Goal: Information Seeking & Learning: Learn about a topic

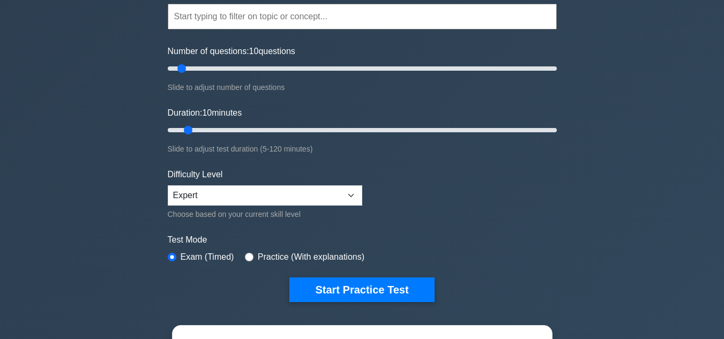
scroll to position [101, 0]
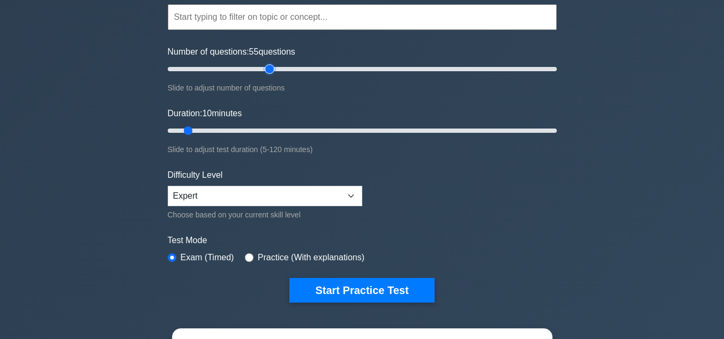
click at [266, 69] on input "Number of questions: 55 questions" at bounding box center [362, 69] width 389 height 13
click at [253, 68] on input "Number of questions: 45 questions" at bounding box center [362, 69] width 389 height 13
type input "40"
click at [240, 69] on input "Number of questions: 40 questions" at bounding box center [362, 69] width 389 height 13
click at [303, 128] on input "Duration: 45 minutes" at bounding box center [362, 130] width 389 height 13
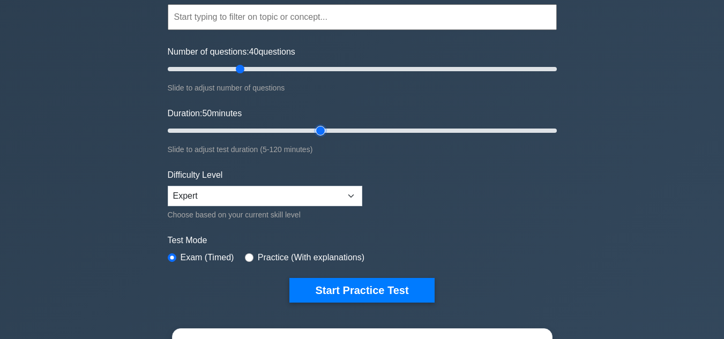
type input "50"
click at [320, 131] on input "Duration: 50 minutes" at bounding box center [362, 130] width 389 height 13
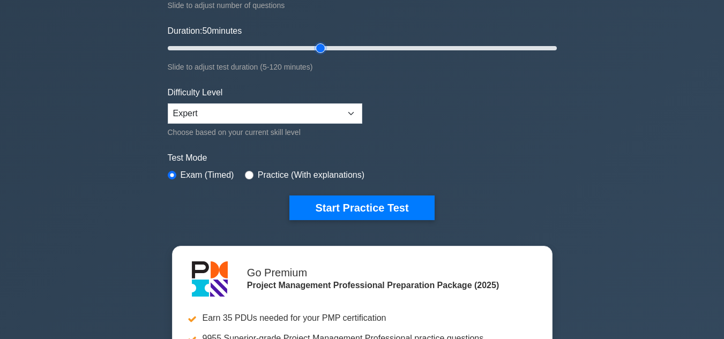
scroll to position [184, 0]
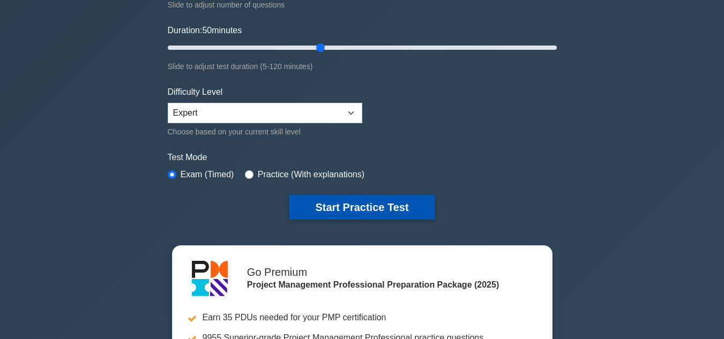
click at [351, 207] on button "Start Practice Test" at bounding box center [361, 207] width 145 height 25
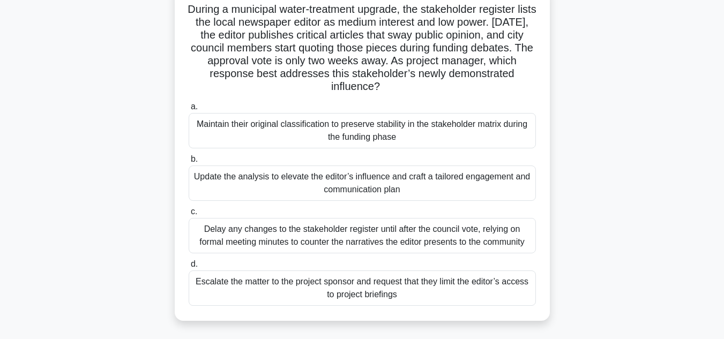
scroll to position [78, 0]
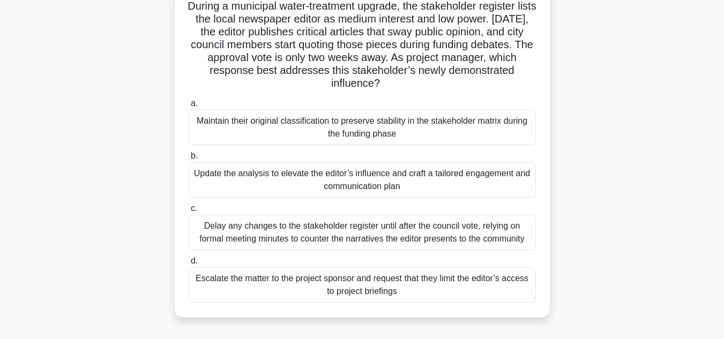
click at [512, 178] on div "Update the analysis to elevate the editor’s influence and craft a tailored enga…" at bounding box center [362, 179] width 347 height 35
click at [189, 160] on input "b. Update the analysis to elevate the editor’s influence and craft a tailored e…" at bounding box center [189, 156] width 0 height 7
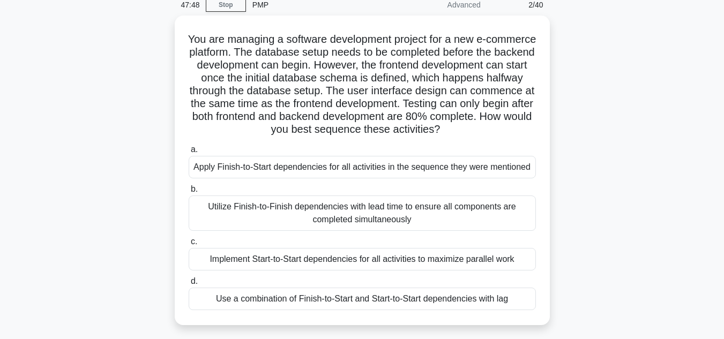
scroll to position [47, 0]
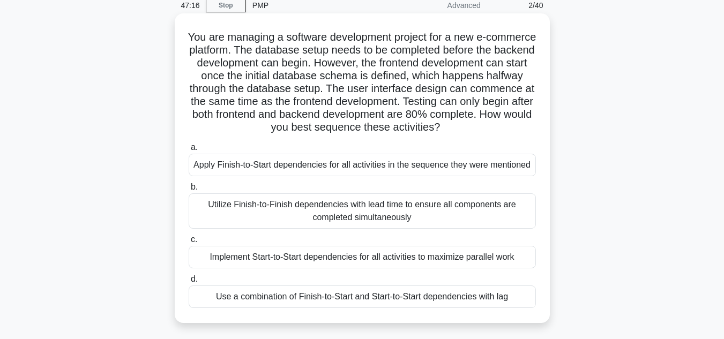
click at [493, 297] on div "Use a combination of Finish-to-Start and Start-to-Start dependencies with lag" at bounding box center [362, 297] width 347 height 22
click at [189, 283] on input "d. Use a combination of Finish-to-Start and Start-to-Start dependencies with lag" at bounding box center [189, 279] width 0 height 7
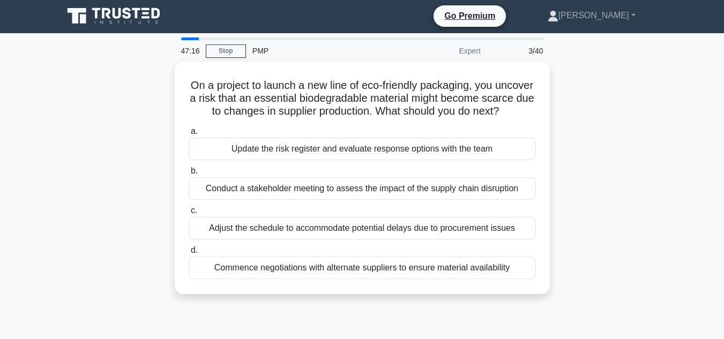
scroll to position [0, 0]
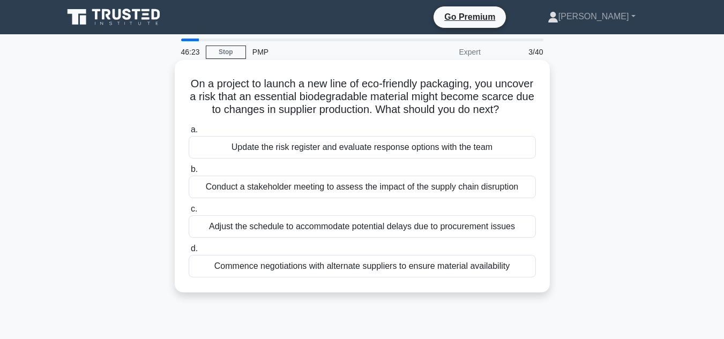
click at [454, 159] on div "Update the risk register and evaluate response options with the team" at bounding box center [362, 147] width 347 height 22
click at [189, 133] on input "a. Update the risk register and evaluate response options with the team" at bounding box center [189, 129] width 0 height 7
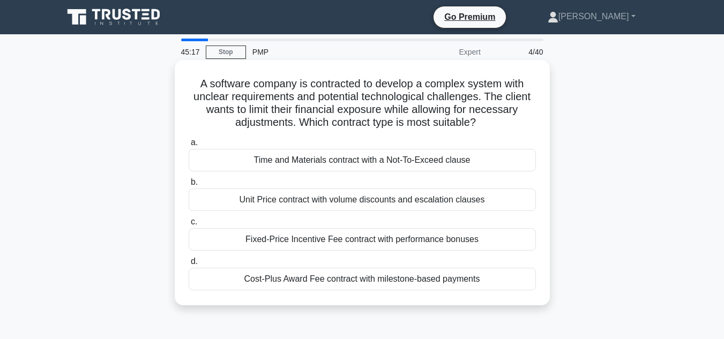
click at [438, 281] on div "Cost-Plus Award Fee contract with milestone-based payments" at bounding box center [362, 279] width 347 height 22
click at [189, 265] on input "d. Cost-Plus Award Fee contract with milestone-based payments" at bounding box center [189, 261] width 0 height 7
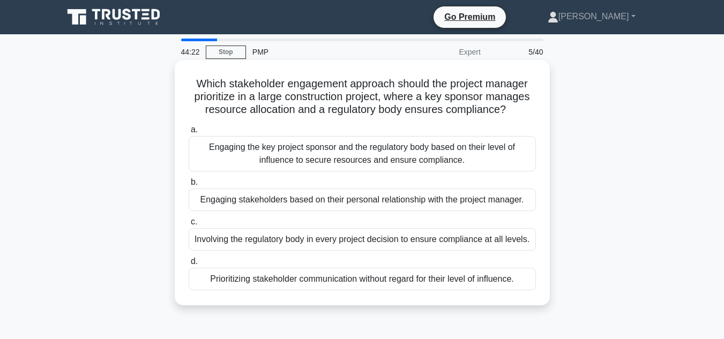
click at [495, 237] on div "Involving the regulatory body in every project decision to ensure compliance at…" at bounding box center [362, 239] width 347 height 22
click at [189, 226] on input "c. Involving the regulatory body in every project decision to ensure compliance…" at bounding box center [189, 222] width 0 height 7
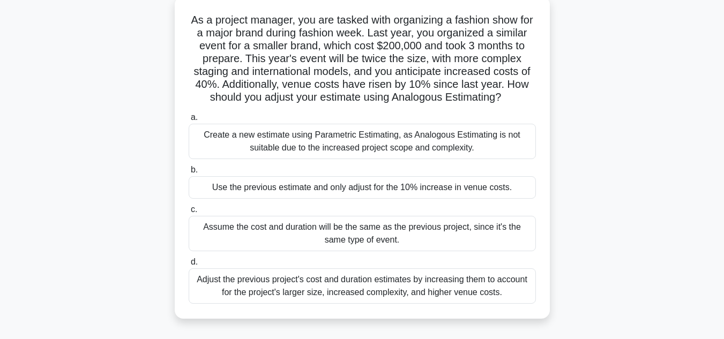
scroll to position [64, 0]
click at [429, 155] on div "Create a new estimate using Parametric Estimating, as Analogous Estimating is n…" at bounding box center [362, 140] width 347 height 35
click at [189, 121] on input "a. Create a new estimate using Parametric Estimating, as Analogous Estimating i…" at bounding box center [189, 117] width 0 height 7
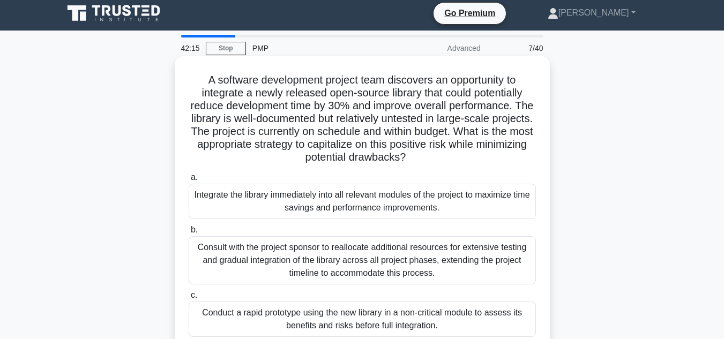
scroll to position [0, 0]
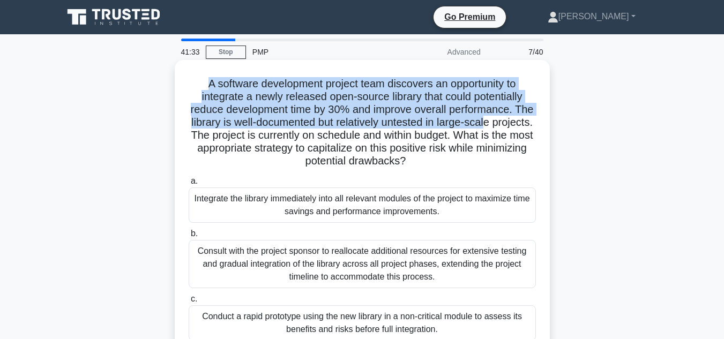
drag, startPoint x: 202, startPoint y: 82, endPoint x: 524, endPoint y: 117, distance: 323.8
click at [524, 117] on h5 "A software development project team discovers an opportunity to integrate a new…" at bounding box center [361, 122] width 349 height 91
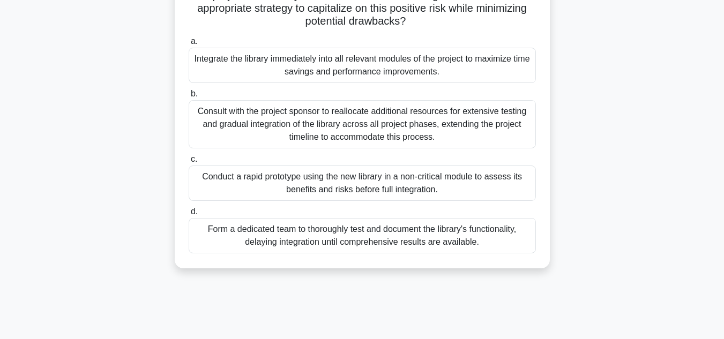
scroll to position [140, 0]
click at [502, 183] on div "Conduct a rapid prototype using the new library in a non-critical module to ass…" at bounding box center [362, 182] width 347 height 35
click at [189, 162] on input "c. Conduct a rapid prototype using the new library in a non-critical module to …" at bounding box center [189, 158] width 0 height 7
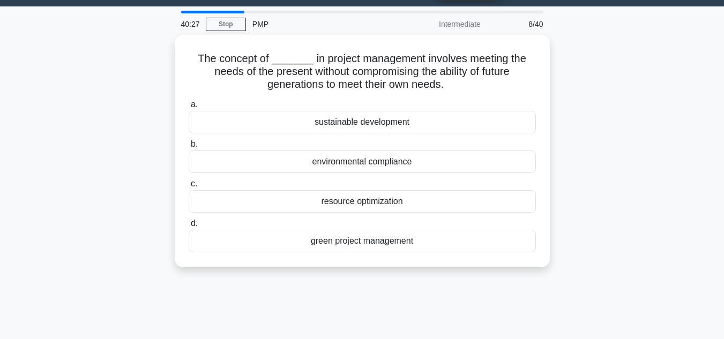
scroll to position [0, 0]
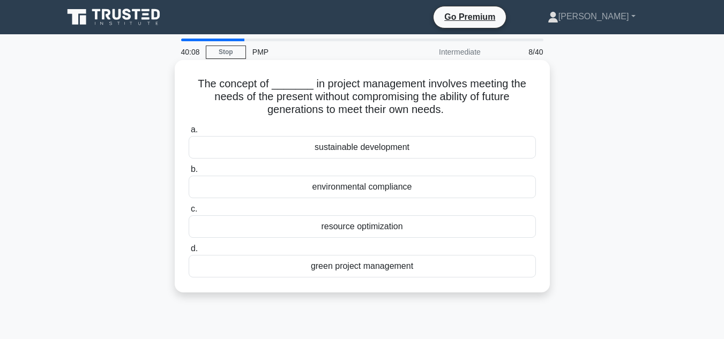
click at [407, 151] on div "sustainable development" at bounding box center [362, 147] width 347 height 22
click at [189, 133] on input "a. sustainable development" at bounding box center [189, 129] width 0 height 7
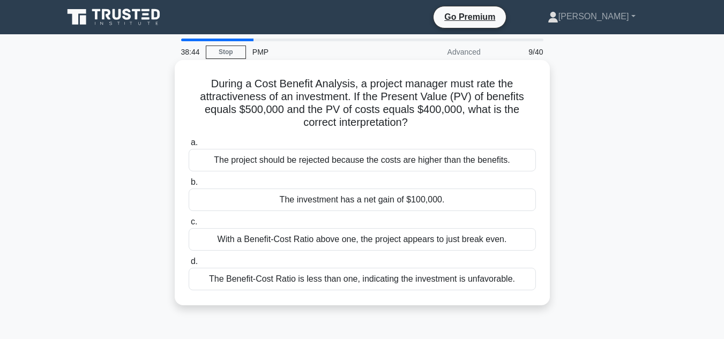
click at [383, 196] on div "The investment has a net gain of $100,000." at bounding box center [362, 200] width 347 height 22
click at [189, 186] on input "b. The investment has a net gain of $100,000." at bounding box center [189, 182] width 0 height 7
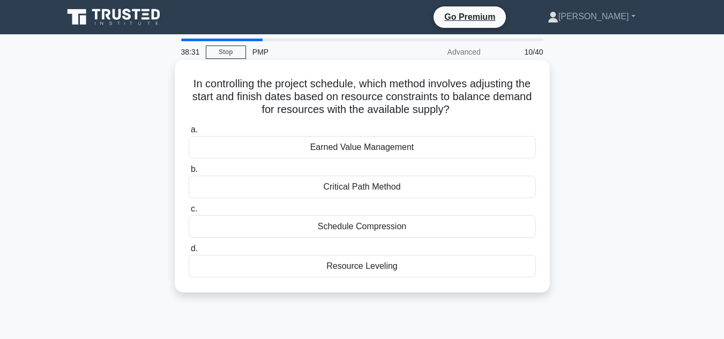
click at [387, 264] on div "Resource Leveling" at bounding box center [362, 266] width 347 height 22
click at [189, 252] on input "d. Resource Leveling" at bounding box center [189, 248] width 0 height 7
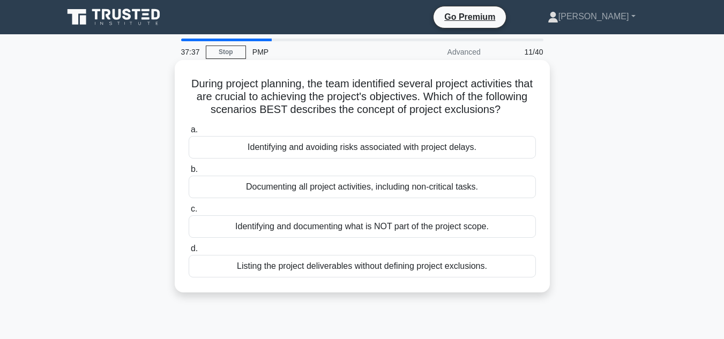
click at [440, 238] on div "Identifying and documenting what is NOT part of the project scope." at bounding box center [362, 226] width 347 height 22
click at [189, 213] on input "c. Identifying and documenting what is NOT part of the project scope." at bounding box center [189, 209] width 0 height 7
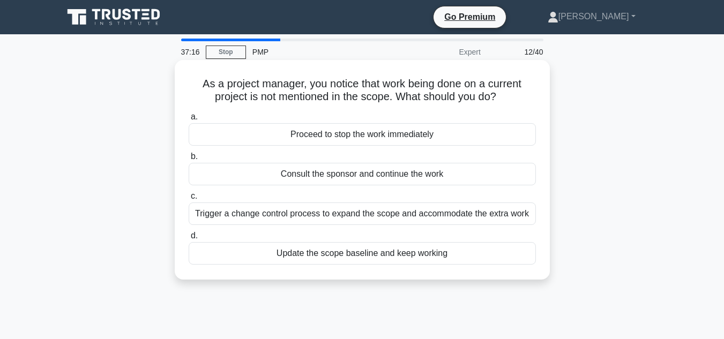
click at [407, 132] on div "Proceed to stop the work immediately" at bounding box center [362, 134] width 347 height 22
click at [189, 121] on input "a. Proceed to stop the work immediately" at bounding box center [189, 117] width 0 height 7
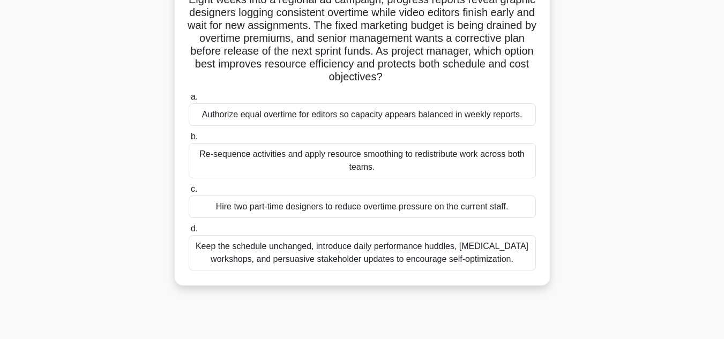
scroll to position [85, 0]
click at [501, 157] on div "Re-sequence activities and apply resource smoothing to redistribute work across…" at bounding box center [362, 159] width 347 height 35
click at [189, 140] on input "b. Re-sequence activities and apply resource smoothing to redistribute work acr…" at bounding box center [189, 136] width 0 height 7
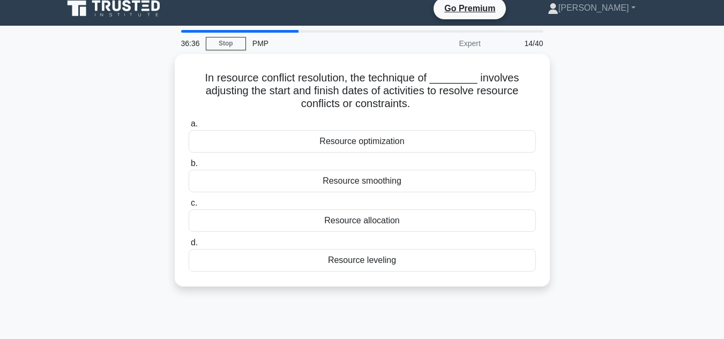
scroll to position [0, 0]
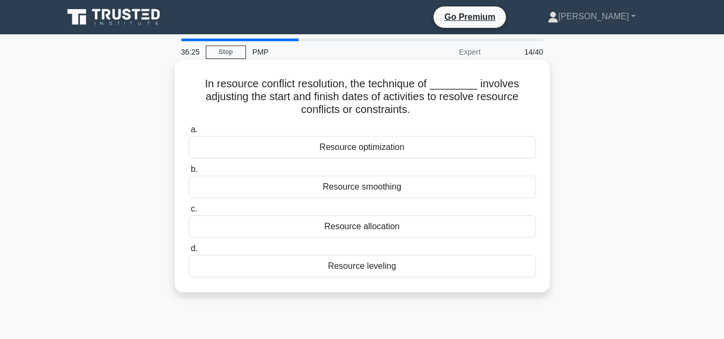
click at [400, 265] on div "Resource leveling" at bounding box center [362, 266] width 347 height 22
click at [189, 252] on input "d. Resource leveling" at bounding box center [189, 248] width 0 height 7
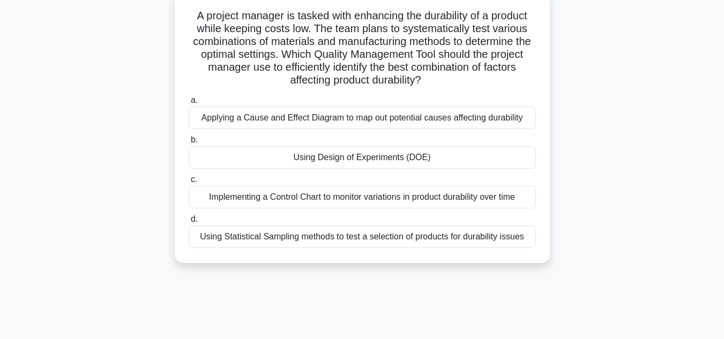
scroll to position [69, 0]
click at [425, 155] on div "Using Design of Experiments (DOE)" at bounding box center [362, 157] width 347 height 22
click at [189, 143] on input "b. Using Design of Experiments (DOE)" at bounding box center [189, 139] width 0 height 7
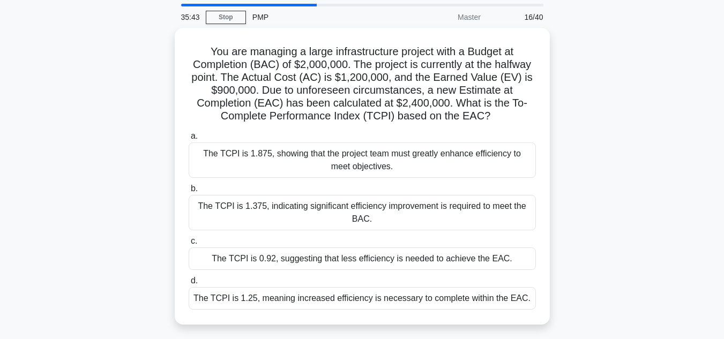
scroll to position [35, 0]
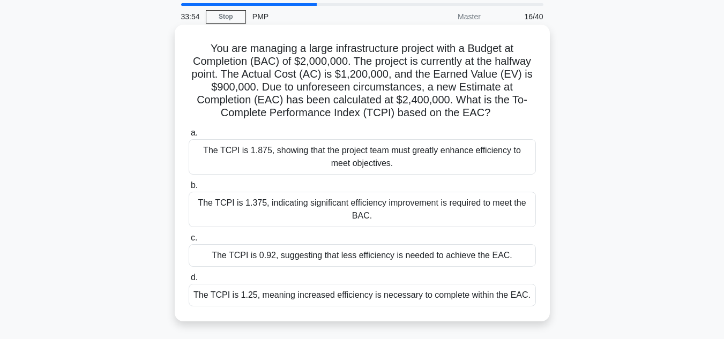
click at [433, 294] on div "The TCPI is 1.25, meaning increased efficiency is necessary to complete within …" at bounding box center [362, 295] width 347 height 22
click at [189, 281] on input "d. The TCPI is 1.25, meaning increased efficiency is necessary to complete with…" at bounding box center [189, 277] width 0 height 7
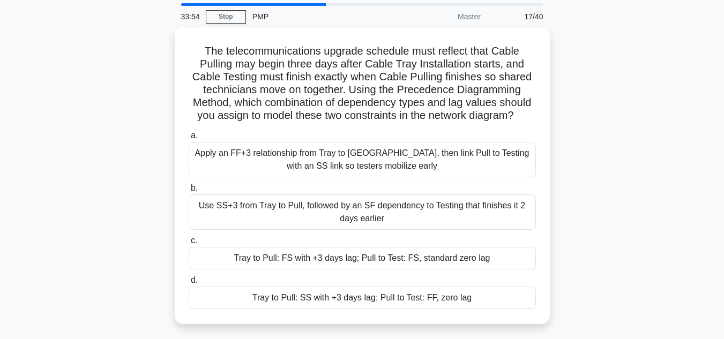
scroll to position [0, 0]
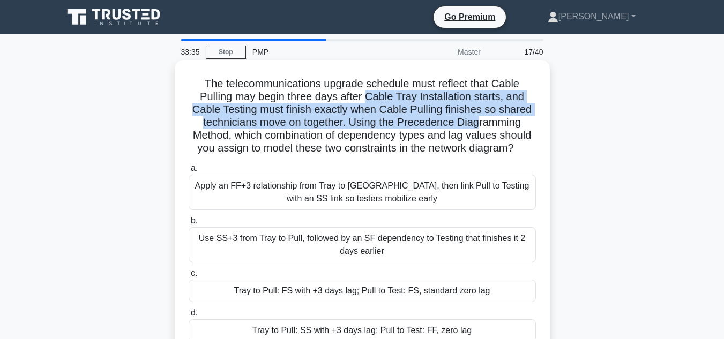
drag, startPoint x: 367, startPoint y: 95, endPoint x: 473, endPoint y: 121, distance: 108.6
click at [473, 121] on h5 "The telecommunications upgrade schedule must reflect that Cable Pulling may beg…" at bounding box center [361, 116] width 349 height 78
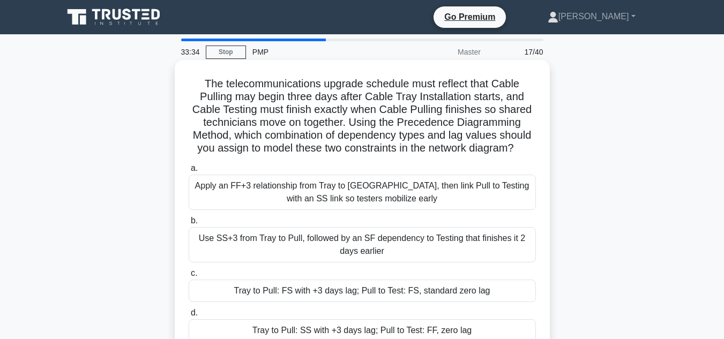
click at [499, 127] on h5 "The telecommunications upgrade schedule must reflect that Cable Pulling may beg…" at bounding box center [361, 116] width 349 height 78
drag, startPoint x: 367, startPoint y: 95, endPoint x: 504, endPoint y: 100, distance: 136.1
click at [504, 100] on h5 "The telecommunications upgrade schedule must reflect that Cable Pulling may beg…" at bounding box center [361, 116] width 349 height 78
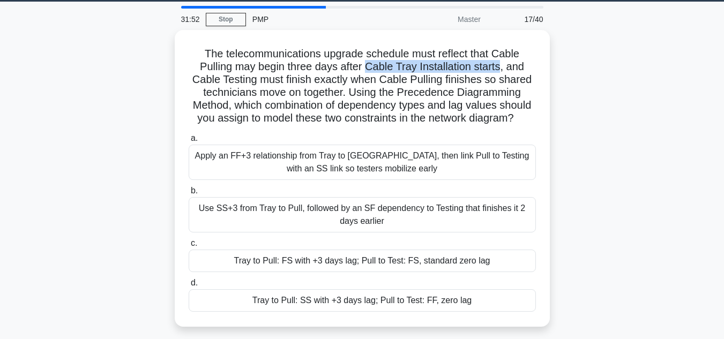
scroll to position [39, 0]
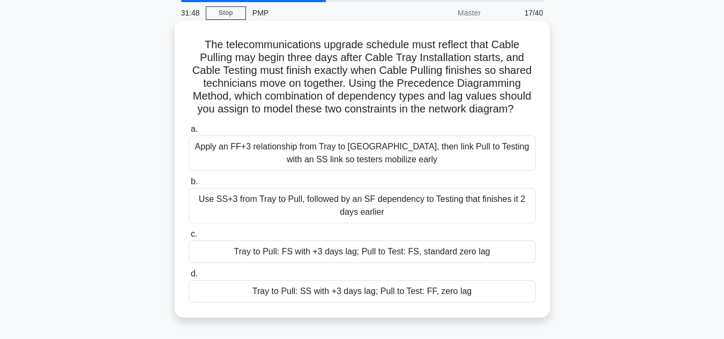
click at [367, 38] on h5 "The telecommunications upgrade schedule must reflect that Cable Pulling may beg…" at bounding box center [361, 77] width 349 height 78
drag, startPoint x: 367, startPoint y: 44, endPoint x: 230, endPoint y: 56, distance: 137.1
click at [230, 56] on h5 "The telecommunications upgrade schedule must reflect that Cable Pulling may beg…" at bounding box center [361, 77] width 349 height 78
click at [348, 59] on h5 "The telecommunications upgrade schedule must reflect that Cable Pulling may beg…" at bounding box center [361, 77] width 349 height 78
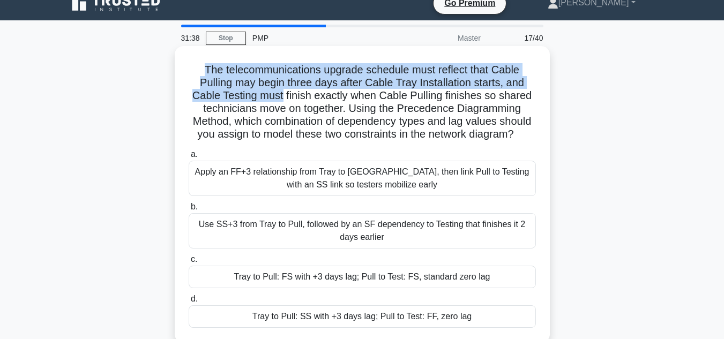
drag, startPoint x: 201, startPoint y: 67, endPoint x: 280, endPoint y: 96, distance: 84.1
click at [280, 96] on h5 "The telecommunications upgrade schedule must reflect that Cable Pulling may beg…" at bounding box center [361, 102] width 349 height 78
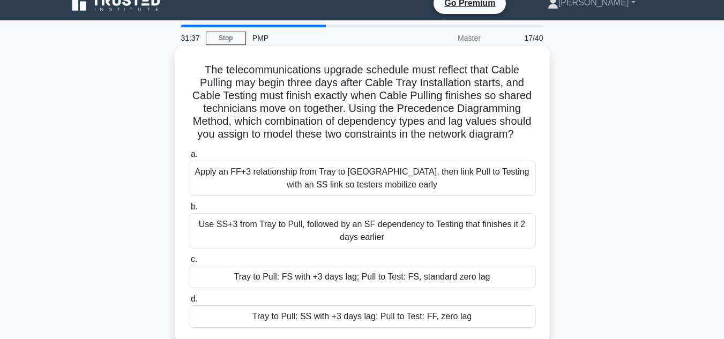
click at [374, 127] on h5 "The telecommunications upgrade schedule must reflect that Cable Pulling may beg…" at bounding box center [361, 102] width 349 height 78
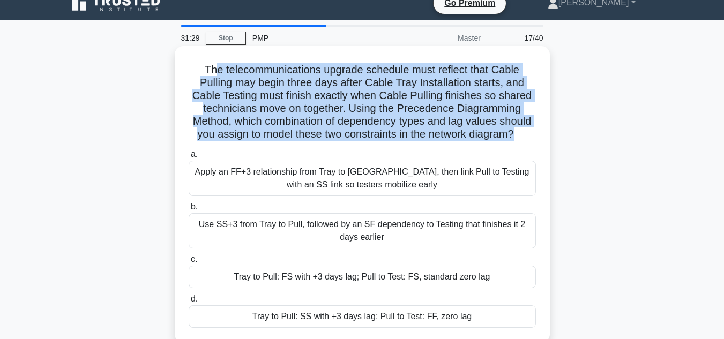
drag, startPoint x: 516, startPoint y: 131, endPoint x: 215, endPoint y: 69, distance: 306.9
click at [215, 69] on h5 "The telecommunications upgrade schedule must reflect that Cable Pulling may beg…" at bounding box center [361, 102] width 349 height 78
click at [418, 104] on h5 "The telecommunications upgrade schedule must reflect that Cable Pulling may beg…" at bounding box center [361, 102] width 349 height 78
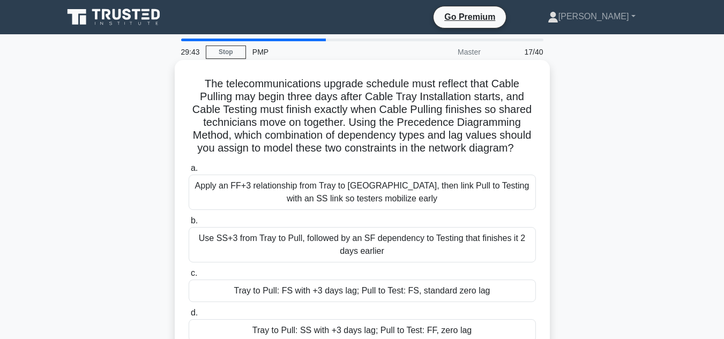
scroll to position [0, 0]
click at [410, 294] on div "Tray to Pull: FS with +3 days lag; Pull to Test: FS, standard zero lag" at bounding box center [362, 291] width 347 height 22
click at [189, 277] on input "c. Tray to Pull: FS with +3 days lag; Pull to Test: FS, standard zero lag" at bounding box center [189, 273] width 0 height 7
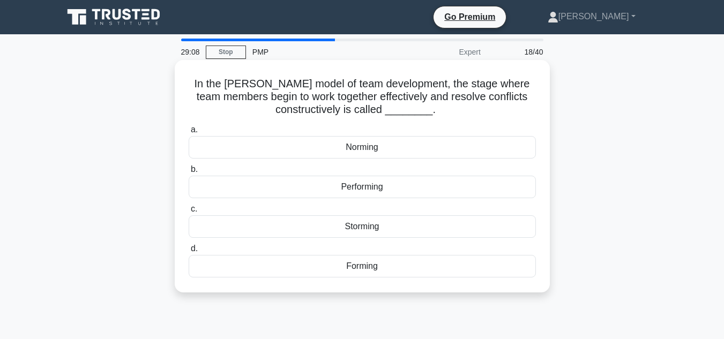
click at [373, 146] on div "Norming" at bounding box center [362, 147] width 347 height 22
click at [189, 133] on input "a. Norming" at bounding box center [189, 129] width 0 height 7
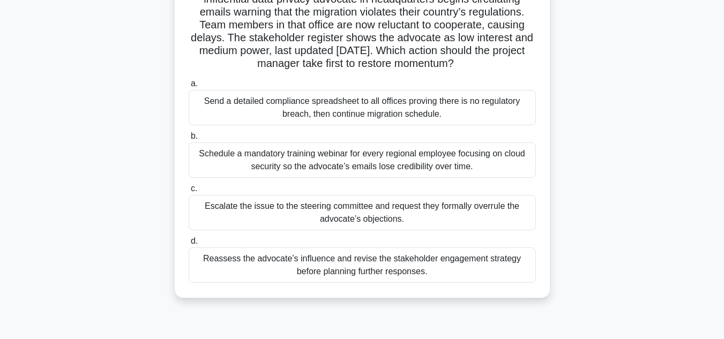
scroll to position [101, 0]
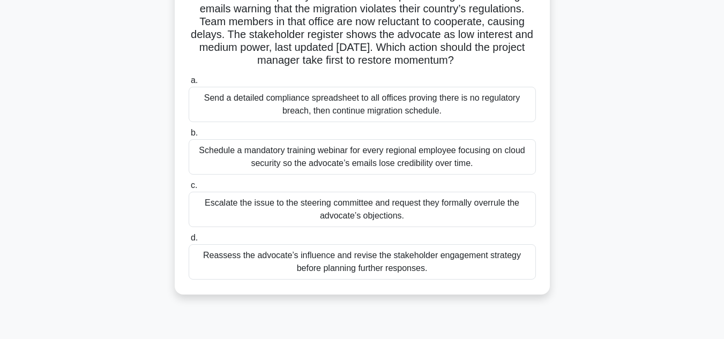
click at [499, 265] on div "Reassess the advocate’s influence and revise the stakeholder engagement strateg…" at bounding box center [362, 261] width 347 height 35
click at [189, 242] on input "d. Reassess the advocate’s influence and revise the stakeholder engagement stra…" at bounding box center [189, 238] width 0 height 7
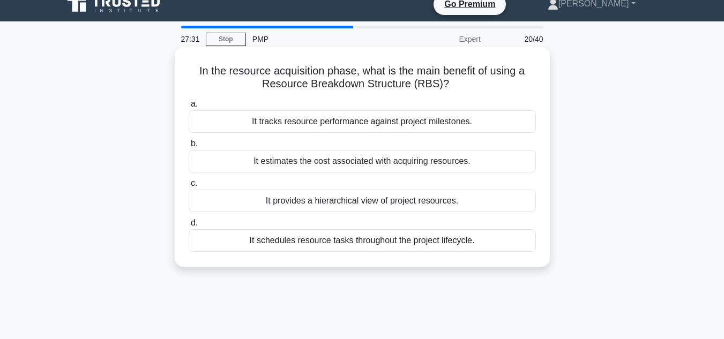
scroll to position [0, 0]
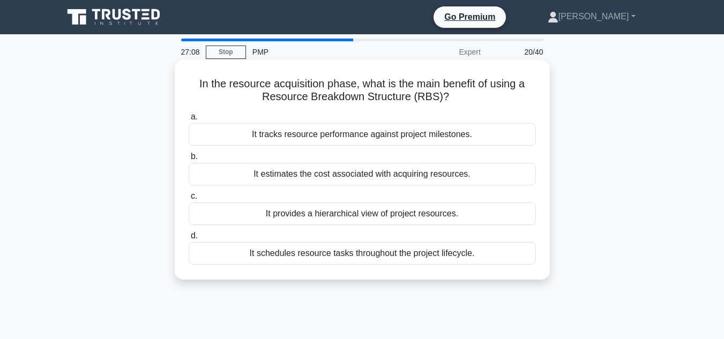
click at [434, 213] on div "It provides a hierarchical view of project resources." at bounding box center [362, 213] width 347 height 22
click at [189, 200] on input "c. It provides a hierarchical view of project resources." at bounding box center [189, 196] width 0 height 7
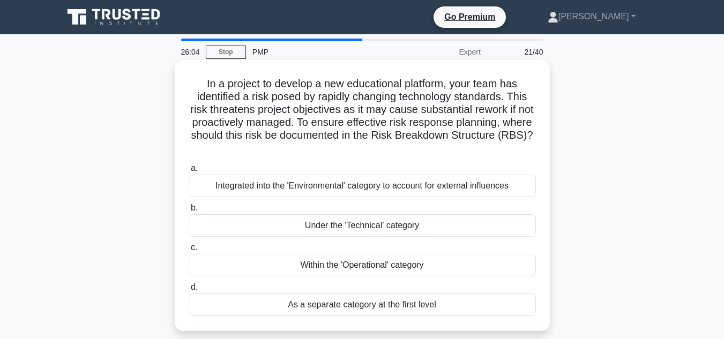
click at [424, 188] on div "Integrated into the 'Environmental' category to account for external influences" at bounding box center [362, 186] width 347 height 22
click at [189, 172] on input "a. Integrated into the 'Environmental' category to account for external influen…" at bounding box center [189, 168] width 0 height 7
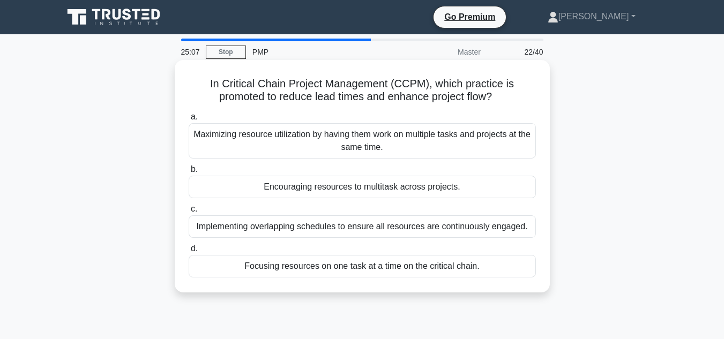
click at [387, 267] on div "Focusing resources on one task at a time on the critical chain." at bounding box center [362, 266] width 347 height 22
click at [189, 252] on input "d. Focusing resources on one task at a time on the critical chain." at bounding box center [189, 248] width 0 height 7
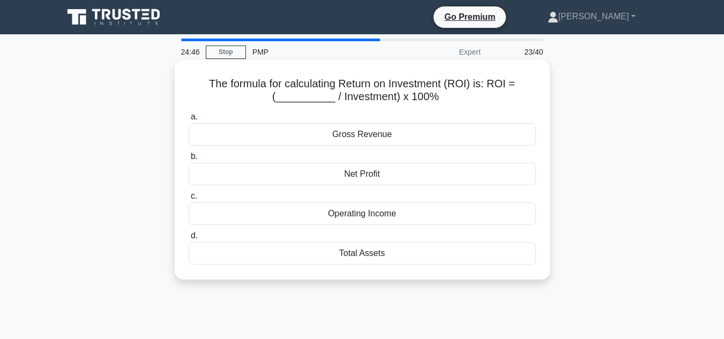
click at [383, 137] on div "Gross Revenue" at bounding box center [362, 134] width 347 height 22
click at [189, 121] on input "a. Gross Revenue" at bounding box center [189, 117] width 0 height 7
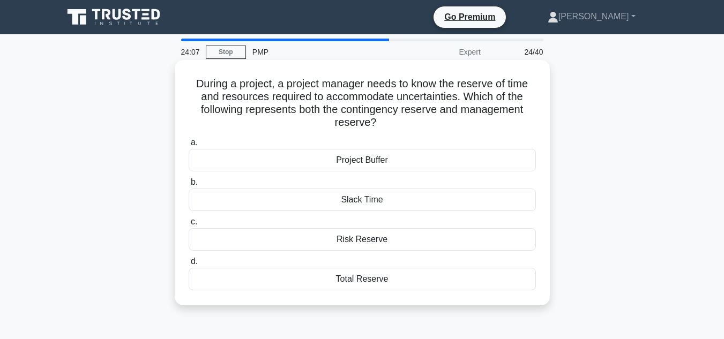
click at [369, 280] on div "Total Reserve" at bounding box center [362, 279] width 347 height 22
click at [189, 265] on input "d. Total Reserve" at bounding box center [189, 261] width 0 height 7
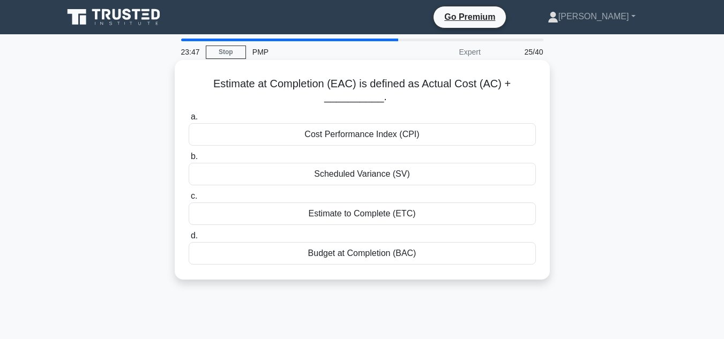
click at [400, 214] on div "Estimate to Complete (ETC)" at bounding box center [362, 213] width 347 height 22
click at [189, 200] on input "c. Estimate to Complete (ETC)" at bounding box center [189, 196] width 0 height 7
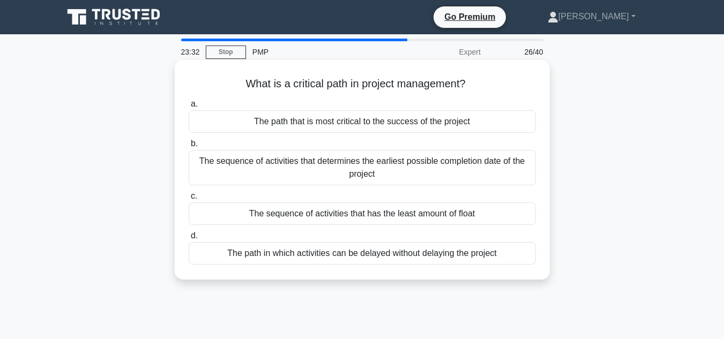
click at [467, 217] on div "The sequence of activities that has the least amount of float" at bounding box center [362, 213] width 347 height 22
click at [189, 200] on input "c. The sequence of activities that has the least amount of float" at bounding box center [189, 196] width 0 height 7
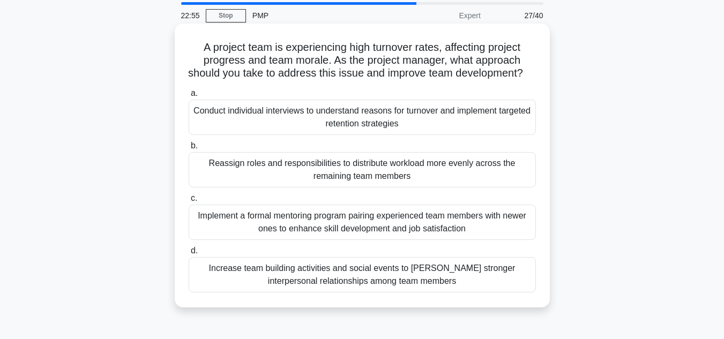
scroll to position [36, 0]
click at [493, 287] on div "Increase team building activities and social events to [PERSON_NAME] stronger i…" at bounding box center [362, 275] width 347 height 35
click at [189, 255] on input "d. Increase team building activities and social events to foster stronger inter…" at bounding box center [189, 251] width 0 height 7
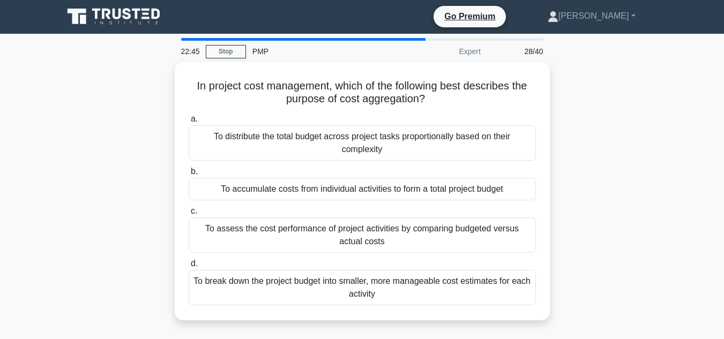
scroll to position [0, 0]
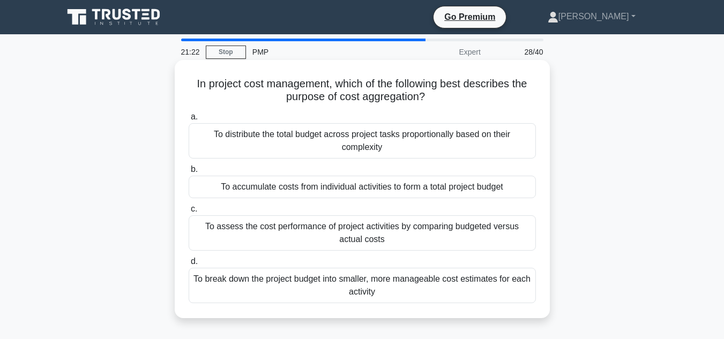
click at [419, 190] on div "To accumulate costs from individual activities to form a total project budget" at bounding box center [362, 187] width 347 height 22
click at [189, 173] on input "b. To accumulate costs from individual activities to form a total project budget" at bounding box center [189, 169] width 0 height 7
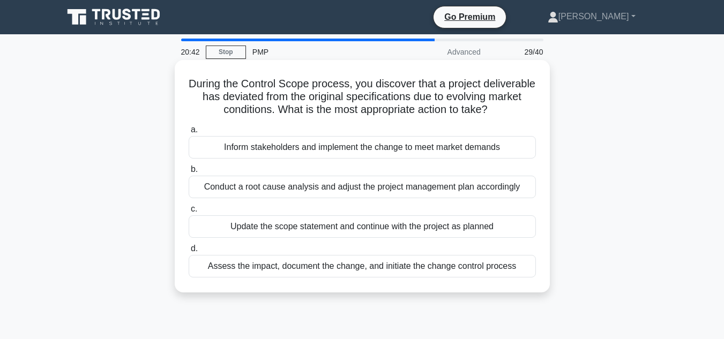
click at [430, 277] on div "Assess the impact, document the change, and initiate the change control process" at bounding box center [362, 266] width 347 height 22
click at [189, 252] on input "d. Assess the impact, document the change, and initiate the change control proc…" at bounding box center [189, 248] width 0 height 7
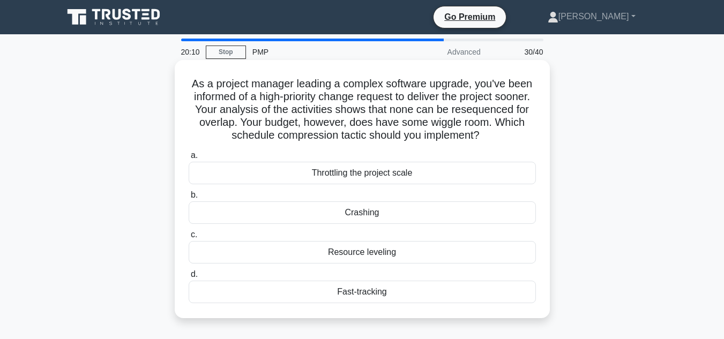
click at [371, 214] on div "Crashing" at bounding box center [362, 212] width 347 height 22
click at [189, 199] on input "b. Crashing" at bounding box center [189, 195] width 0 height 7
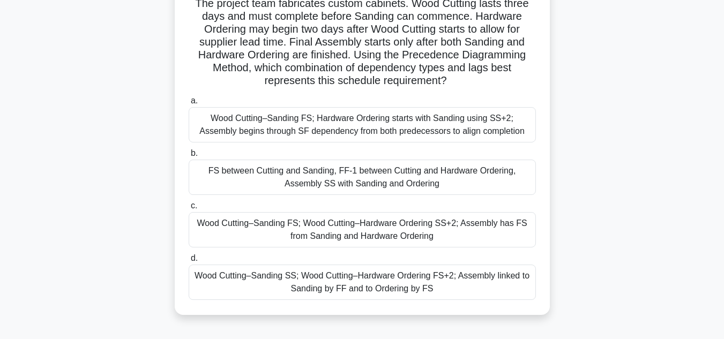
scroll to position [81, 0]
click at [401, 230] on div "Wood Cutting–Sanding FS; Wood Cutting–Hardware Ordering SS+2; Assembly has FS f…" at bounding box center [362, 229] width 347 height 35
click at [189, 209] on input "c. Wood Cutting–Sanding FS; Wood Cutting–Hardware Ordering SS+2; Assembly has F…" at bounding box center [189, 205] width 0 height 7
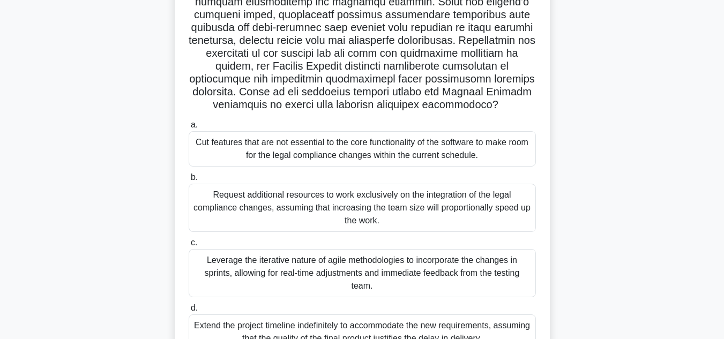
scroll to position [208, 0]
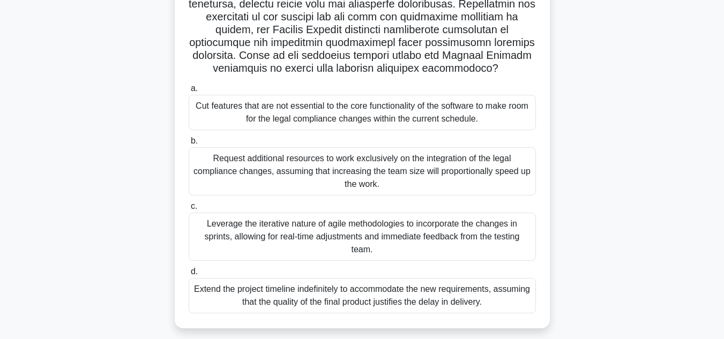
click at [418, 172] on div "Request additional resources to work exclusively on the integration of the lega…" at bounding box center [362, 171] width 347 height 48
click at [189, 145] on input "b. Request additional resources to work exclusively on the integration of the l…" at bounding box center [189, 141] width 0 height 7
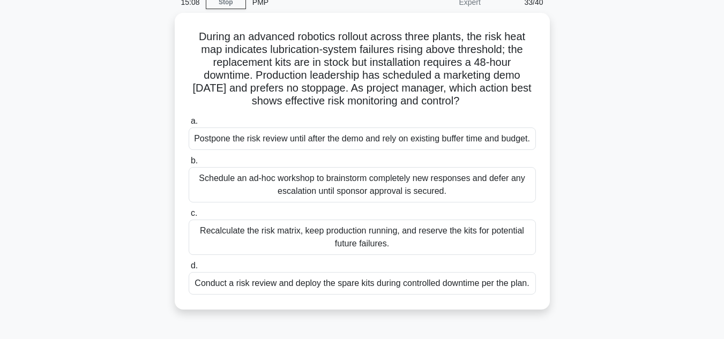
scroll to position [50, 0]
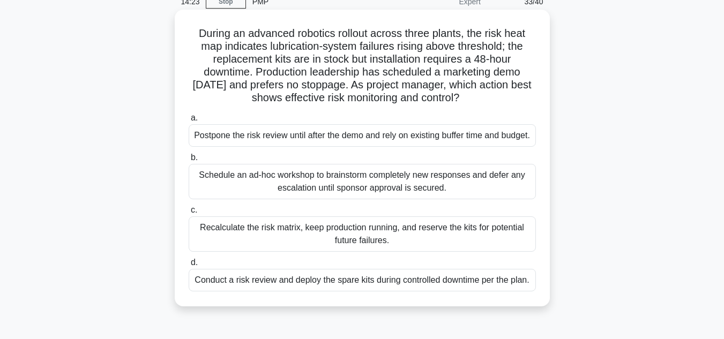
click at [472, 191] on div "Schedule an ad-hoc workshop to brainstorm completely new responses and defer an…" at bounding box center [362, 181] width 347 height 35
click at [189, 161] on input "b. Schedule an ad-hoc workshop to brainstorm completely new responses and defer…" at bounding box center [189, 157] width 0 height 7
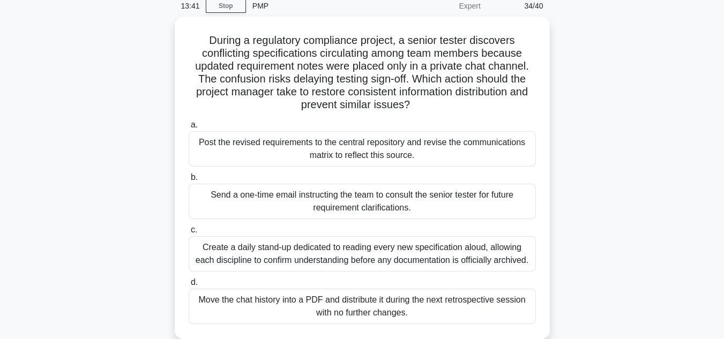
scroll to position [47, 0]
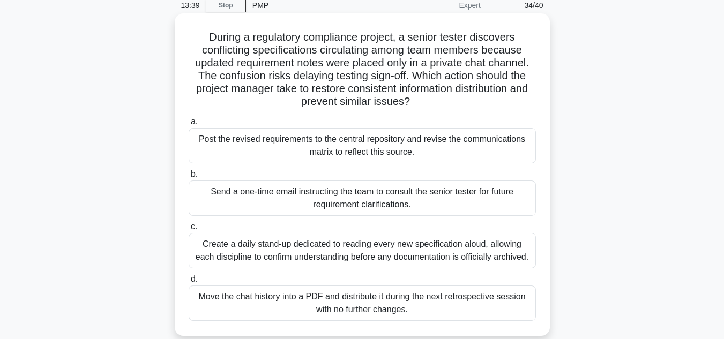
click at [432, 144] on div "Post the revised requirements to the central repository and revise the communic…" at bounding box center [362, 145] width 347 height 35
click at [189, 125] on input "a. Post the revised requirements to the central repository and revise the commu…" at bounding box center [189, 121] width 0 height 7
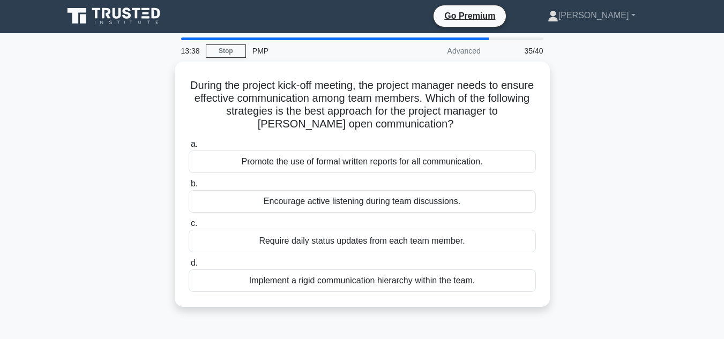
scroll to position [0, 0]
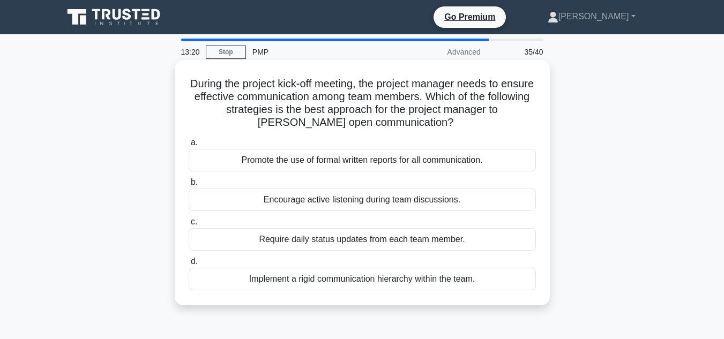
click at [389, 196] on div "Encourage active listening during team discussions." at bounding box center [362, 200] width 347 height 22
click at [189, 186] on input "b. Encourage active listening during team discussions." at bounding box center [189, 182] width 0 height 7
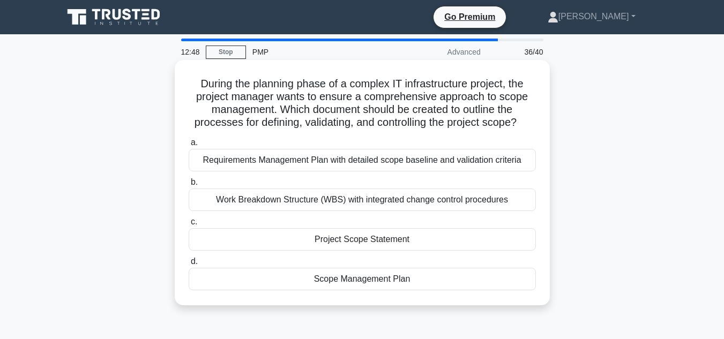
click at [402, 275] on div "Scope Management Plan" at bounding box center [362, 279] width 347 height 22
click at [189, 265] on input "d. Scope Management Plan" at bounding box center [189, 261] width 0 height 7
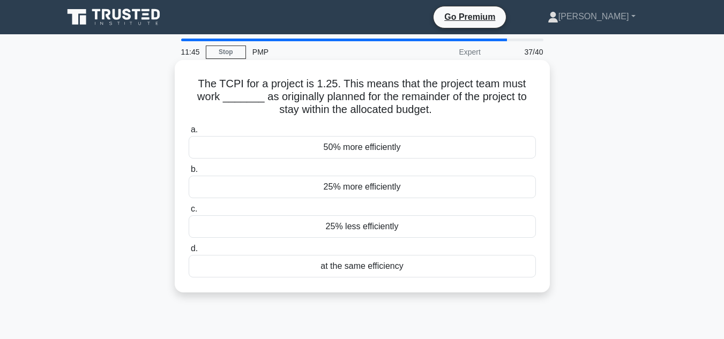
click at [352, 228] on div "25% less efficiently" at bounding box center [362, 226] width 347 height 22
click at [189, 213] on input "c. 25% less efficiently" at bounding box center [189, 209] width 0 height 7
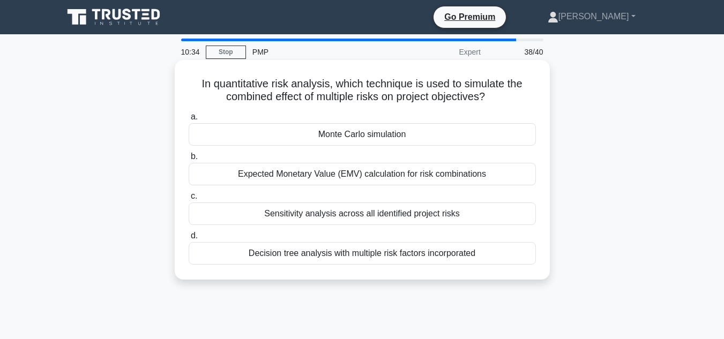
click at [357, 137] on div "Monte Carlo simulation" at bounding box center [362, 134] width 347 height 22
click at [189, 121] on input "a. Monte Carlo simulation" at bounding box center [189, 117] width 0 height 7
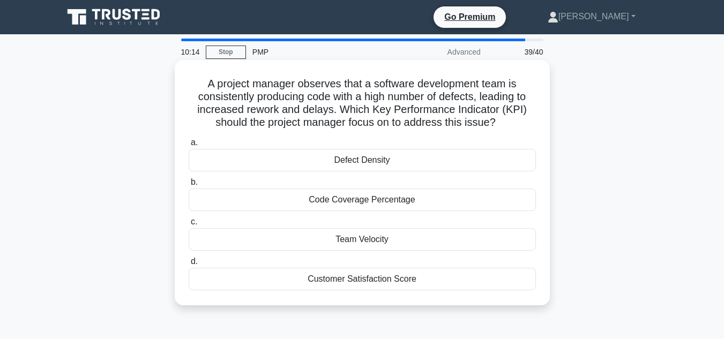
click at [355, 277] on div "Customer Satisfaction Score" at bounding box center [362, 279] width 347 height 22
click at [189, 265] on input "d. Customer Satisfaction Score" at bounding box center [189, 261] width 0 height 7
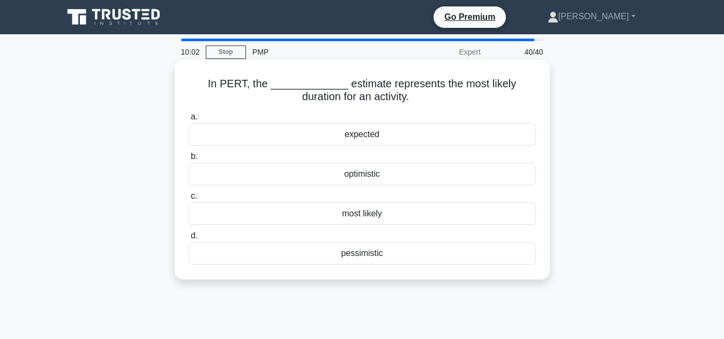
click at [386, 213] on div "most likely" at bounding box center [362, 213] width 347 height 22
click at [189, 200] on input "c. most likely" at bounding box center [189, 196] width 0 height 7
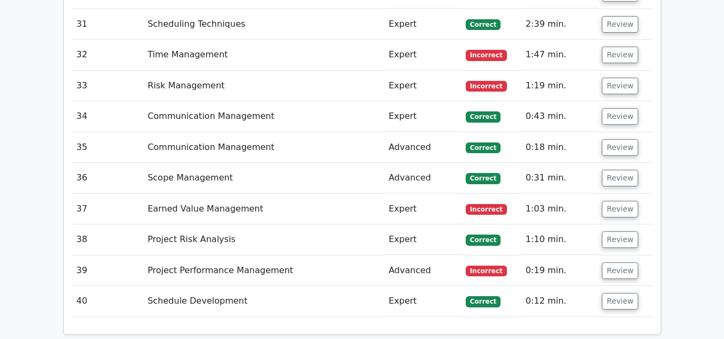
scroll to position [2945, 0]
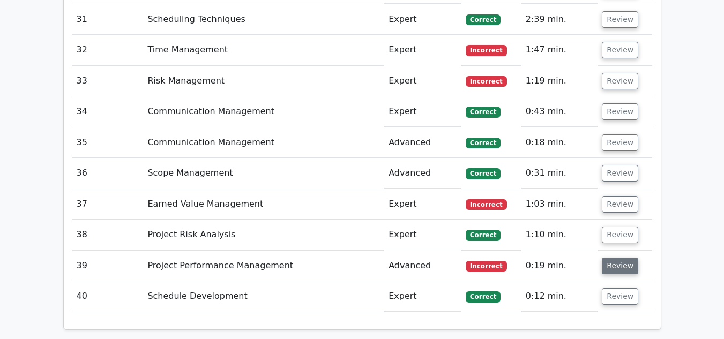
click at [620, 258] on button "Review" at bounding box center [620, 266] width 36 height 17
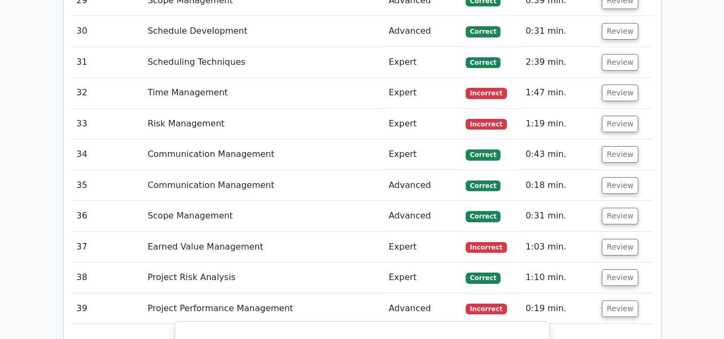
scroll to position [2902, 0]
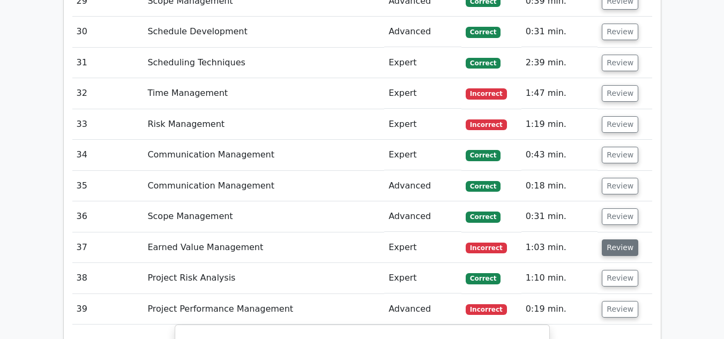
click at [607, 239] on button "Review" at bounding box center [620, 247] width 36 height 17
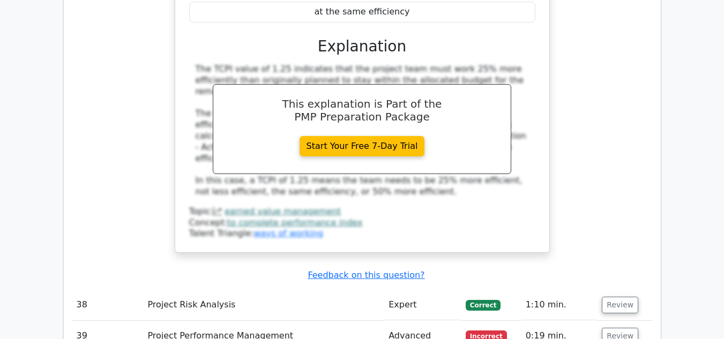
scroll to position [3347, 0]
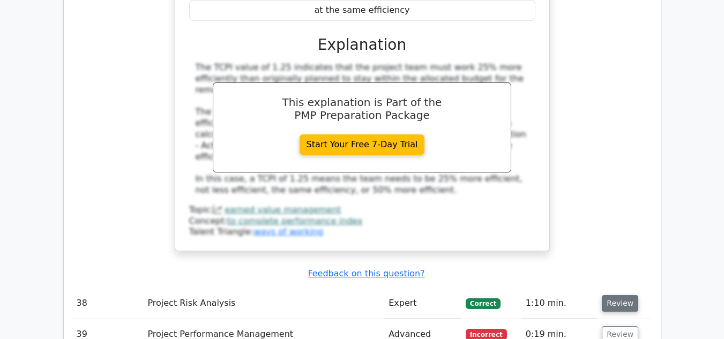
click at [613, 295] on button "Review" at bounding box center [620, 303] width 36 height 17
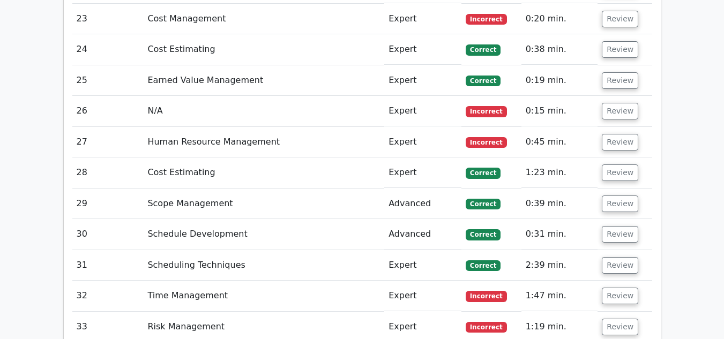
scroll to position [2697, 0]
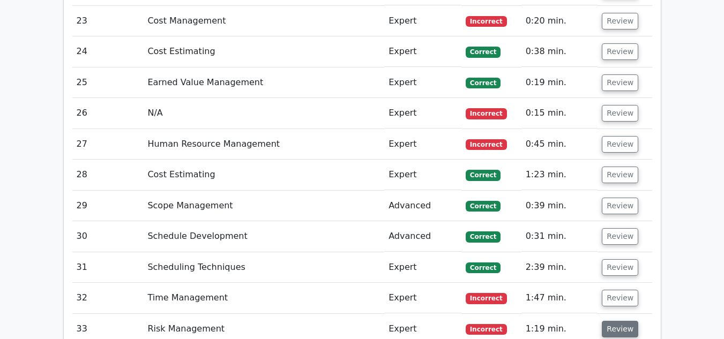
click at [613, 321] on button "Review" at bounding box center [620, 329] width 36 height 17
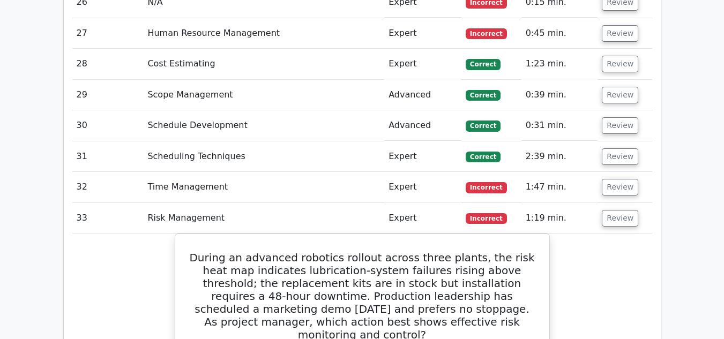
scroll to position [2771, 0]
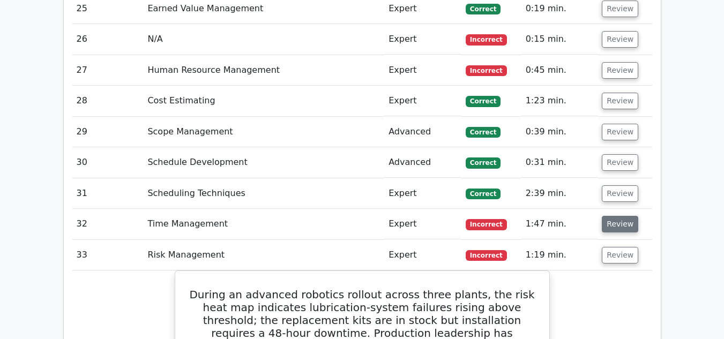
click at [607, 216] on button "Review" at bounding box center [620, 224] width 36 height 17
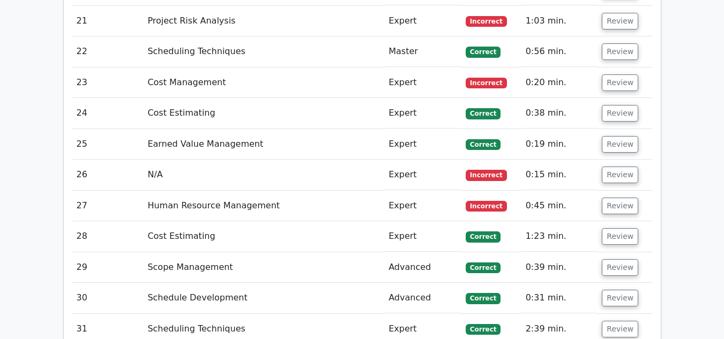
scroll to position [2635, 0]
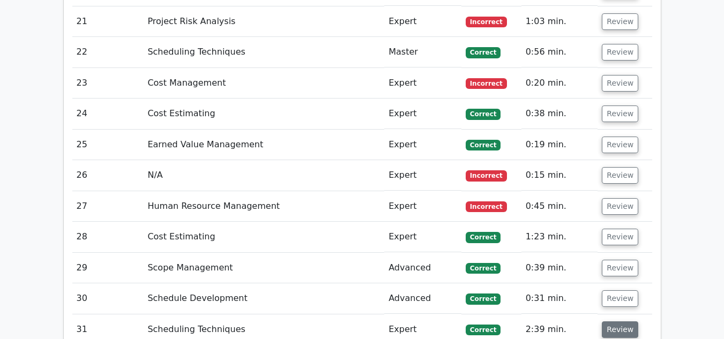
click at [613, 321] on button "Review" at bounding box center [620, 329] width 36 height 17
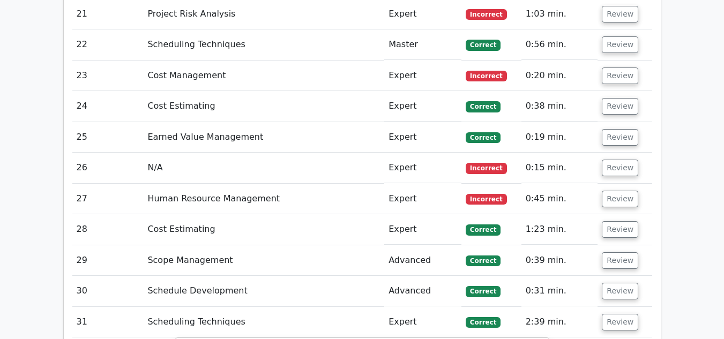
scroll to position [2630, 0]
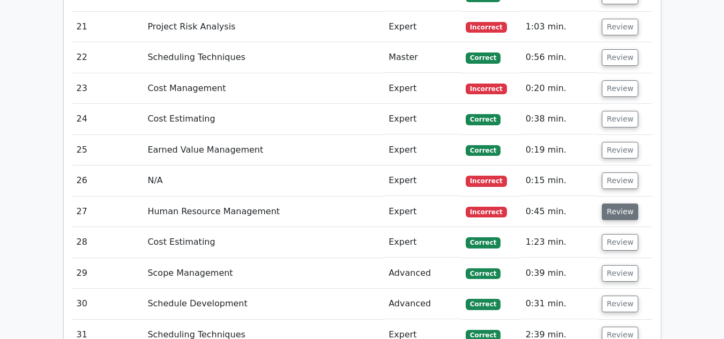
click at [619, 204] on button "Review" at bounding box center [620, 212] width 36 height 17
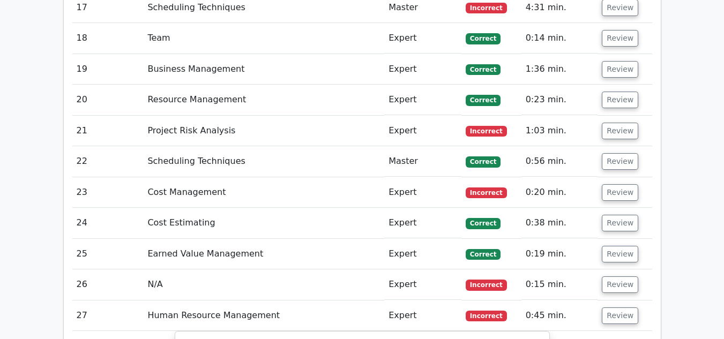
scroll to position [2527, 0]
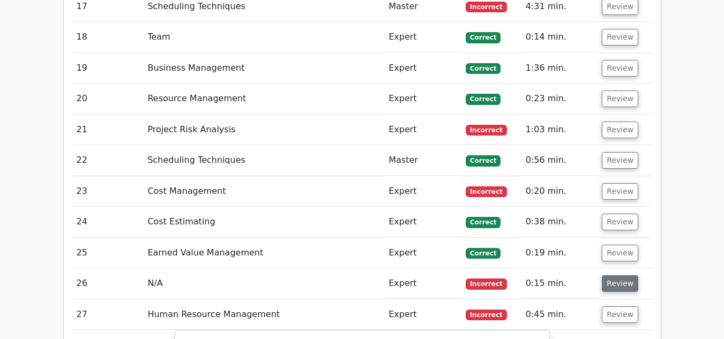
click at [610, 275] on button "Review" at bounding box center [620, 283] width 36 height 17
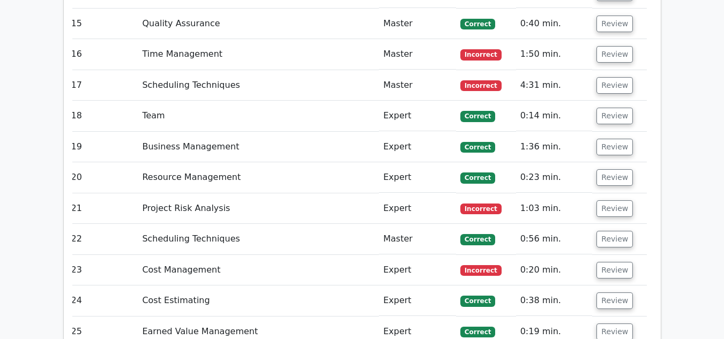
scroll to position [2447, 0]
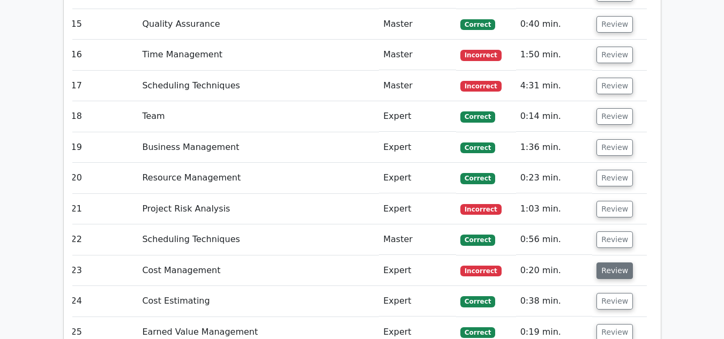
click at [614, 262] on button "Review" at bounding box center [614, 270] width 36 height 17
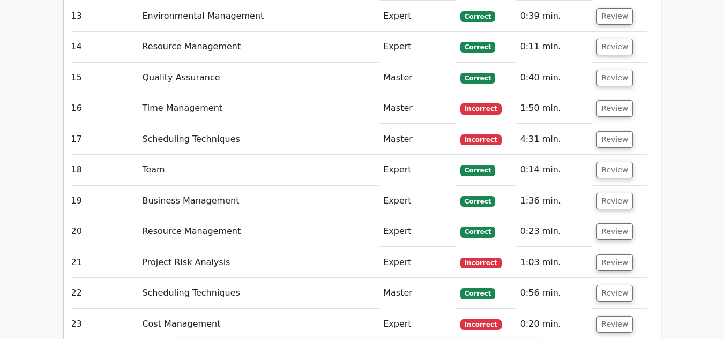
scroll to position [2388, 0]
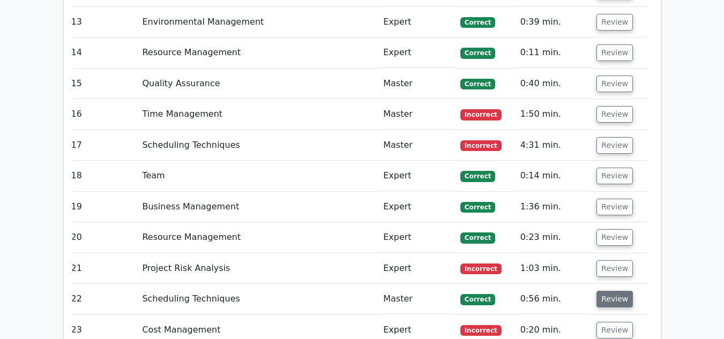
click at [610, 291] on button "Review" at bounding box center [614, 299] width 36 height 17
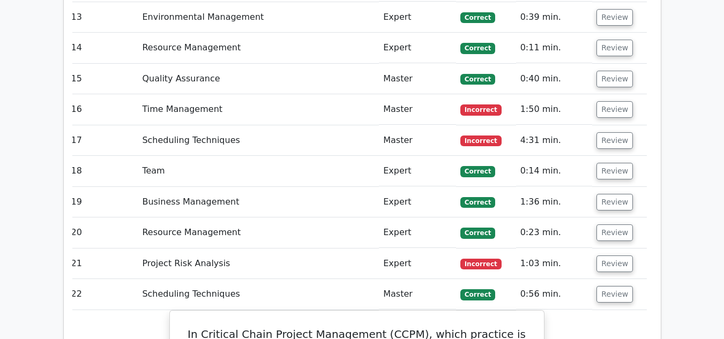
scroll to position [2392, 0]
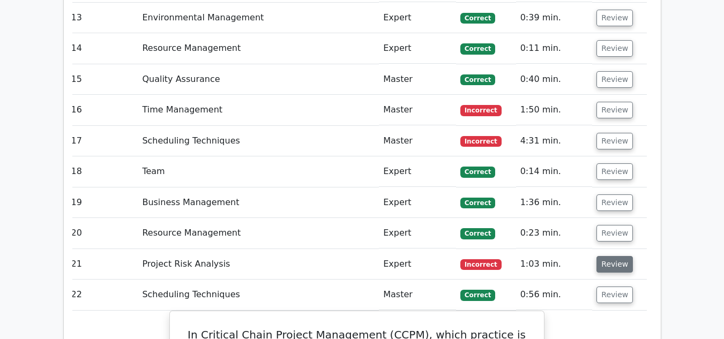
click at [607, 256] on button "Review" at bounding box center [614, 264] width 36 height 17
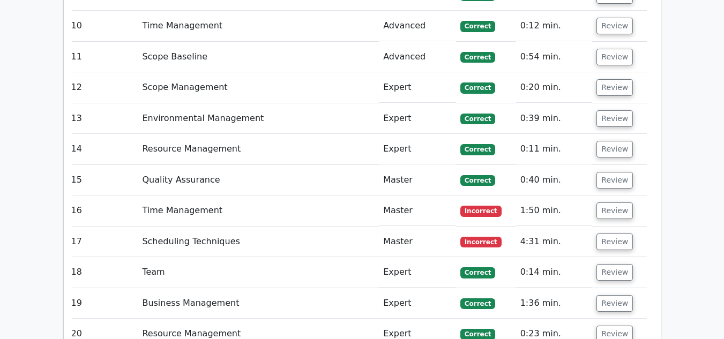
scroll to position [2256, 0]
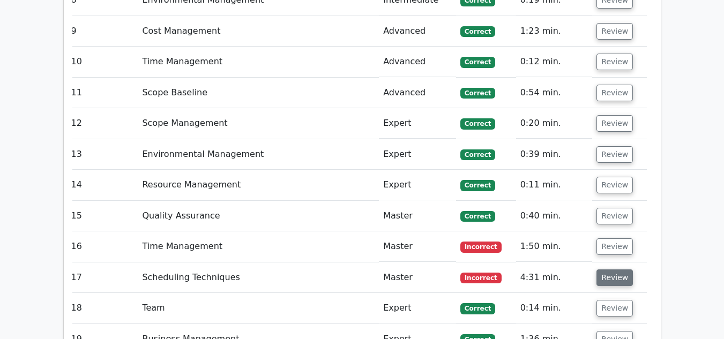
click at [610, 269] on button "Review" at bounding box center [614, 277] width 36 height 17
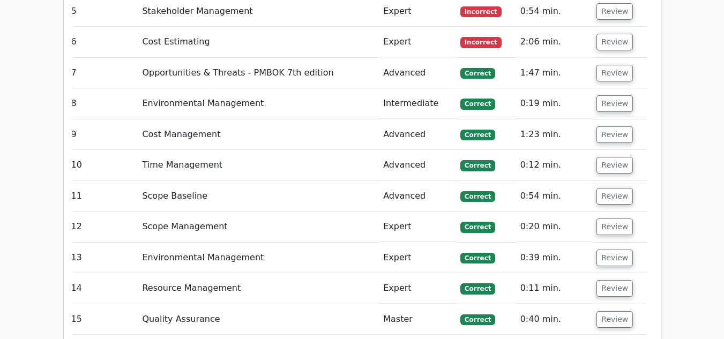
scroll to position [2152, 0]
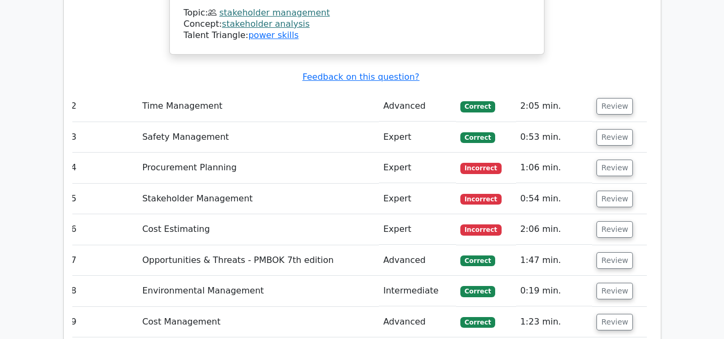
scroll to position [1964, 0]
click at [609, 222] on button "Review" at bounding box center [614, 230] width 36 height 17
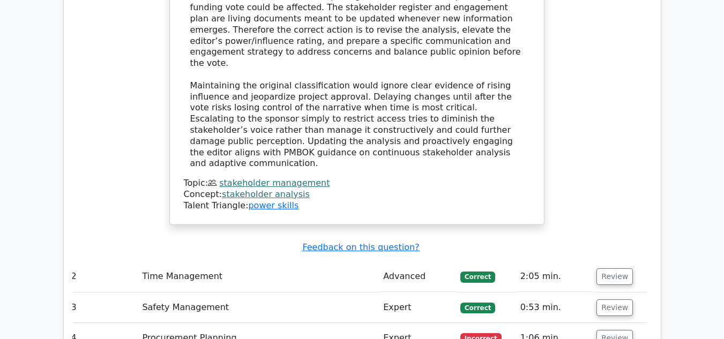
scroll to position [1794, 0]
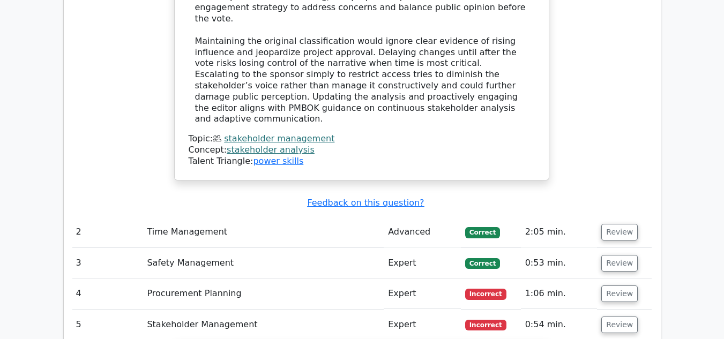
scroll to position [0, 0]
click at [620, 286] on button "Review" at bounding box center [620, 294] width 36 height 17
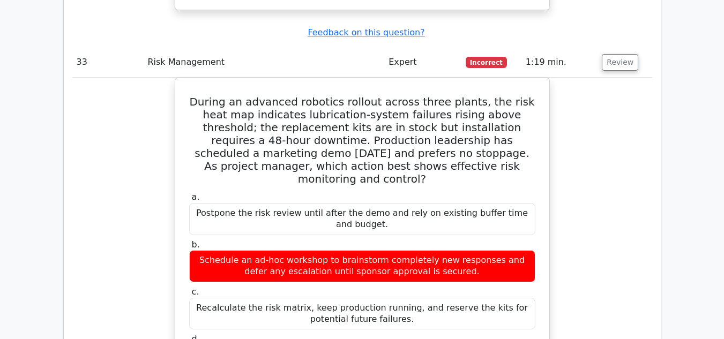
scroll to position [10123, 0]
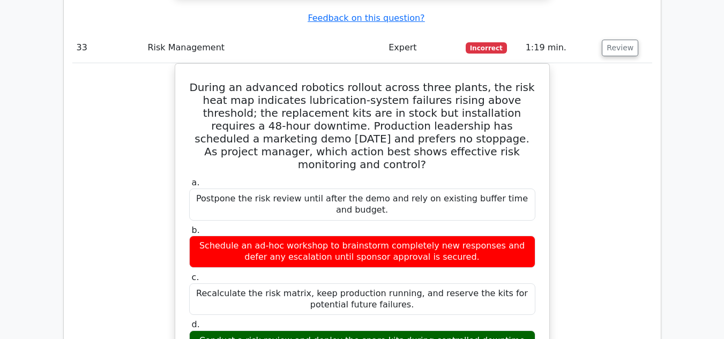
scroll to position [10142, 0]
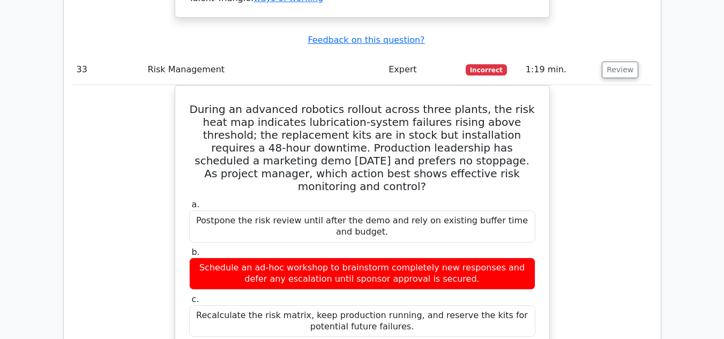
scroll to position [10119, 0]
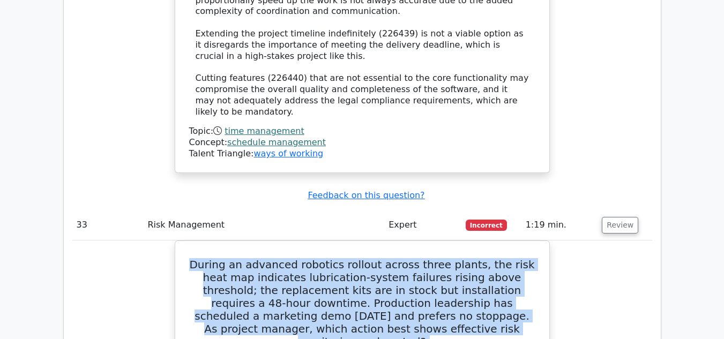
scroll to position [10056, 0]
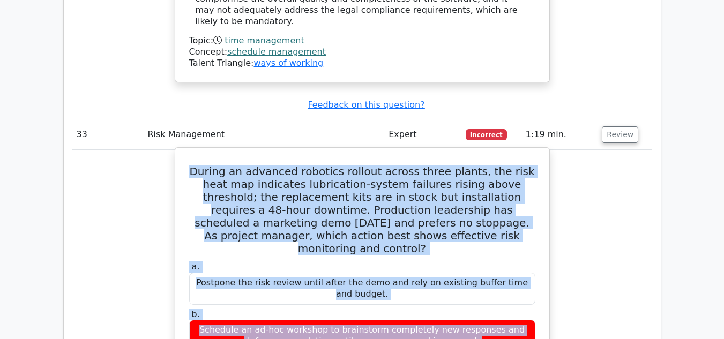
drag, startPoint x: 197, startPoint y: 118, endPoint x: 301, endPoint y: 24, distance: 141.1
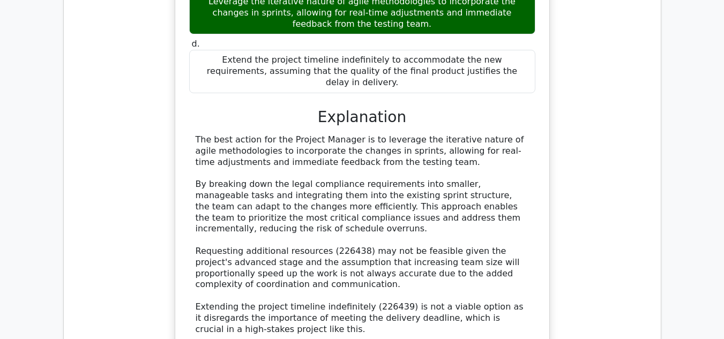
scroll to position [9692, 0]
drag, startPoint x: 197, startPoint y: 53, endPoint x: 373, endPoint y: 304, distance: 306.9
copy div "During an advanced robotics rollout across three plants, the risk heat map indi…"
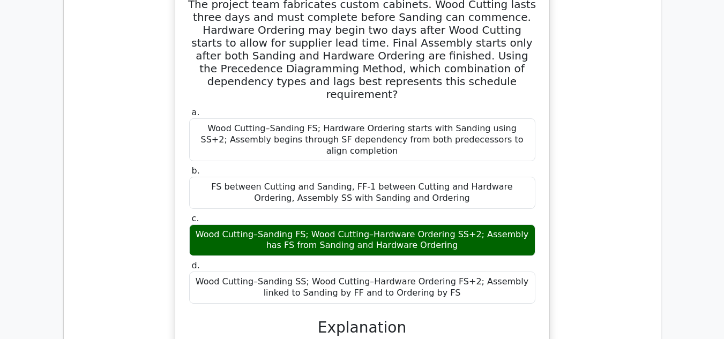
scroll to position [8705, 0]
